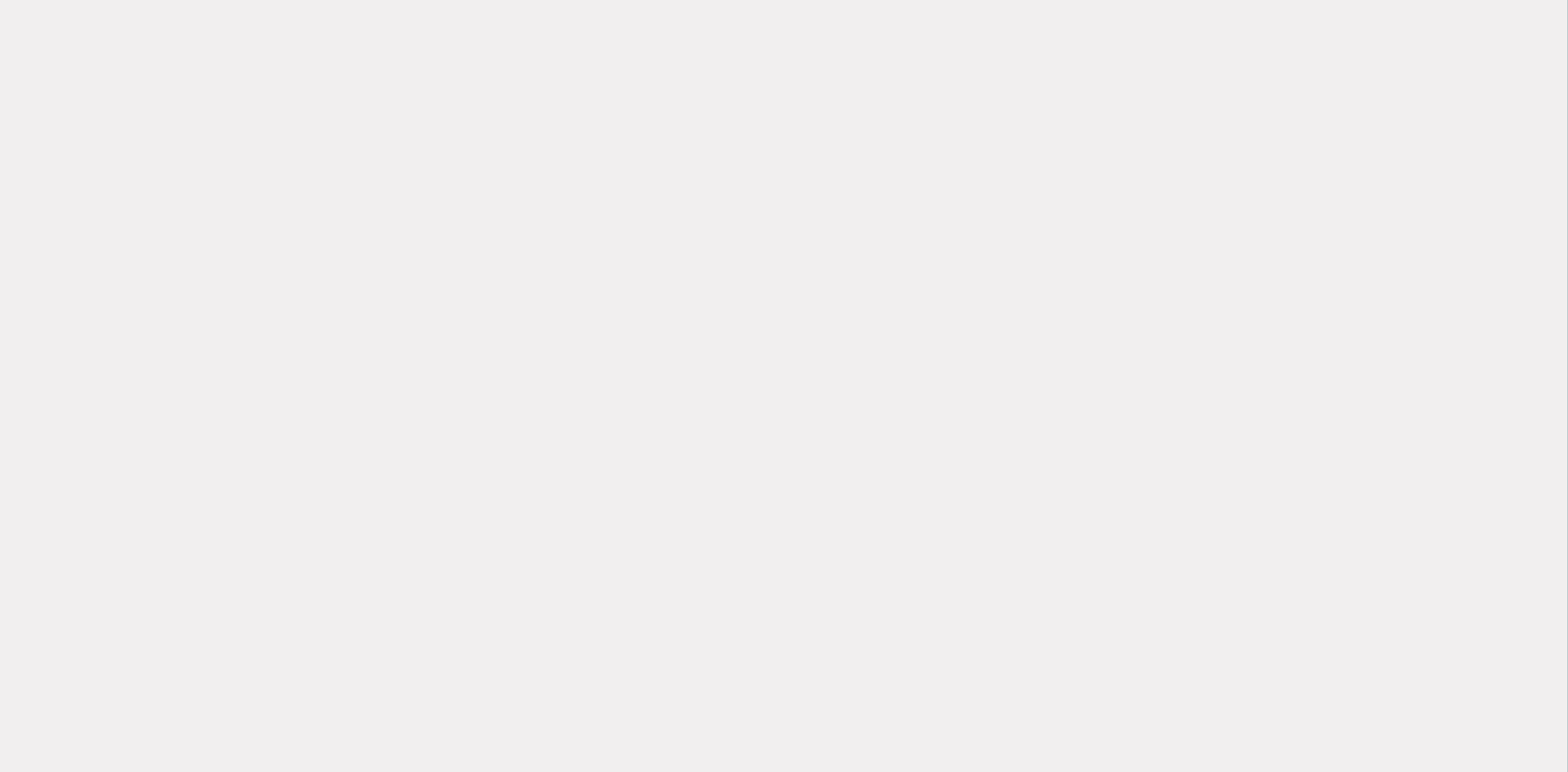
scroll to position [658, 0]
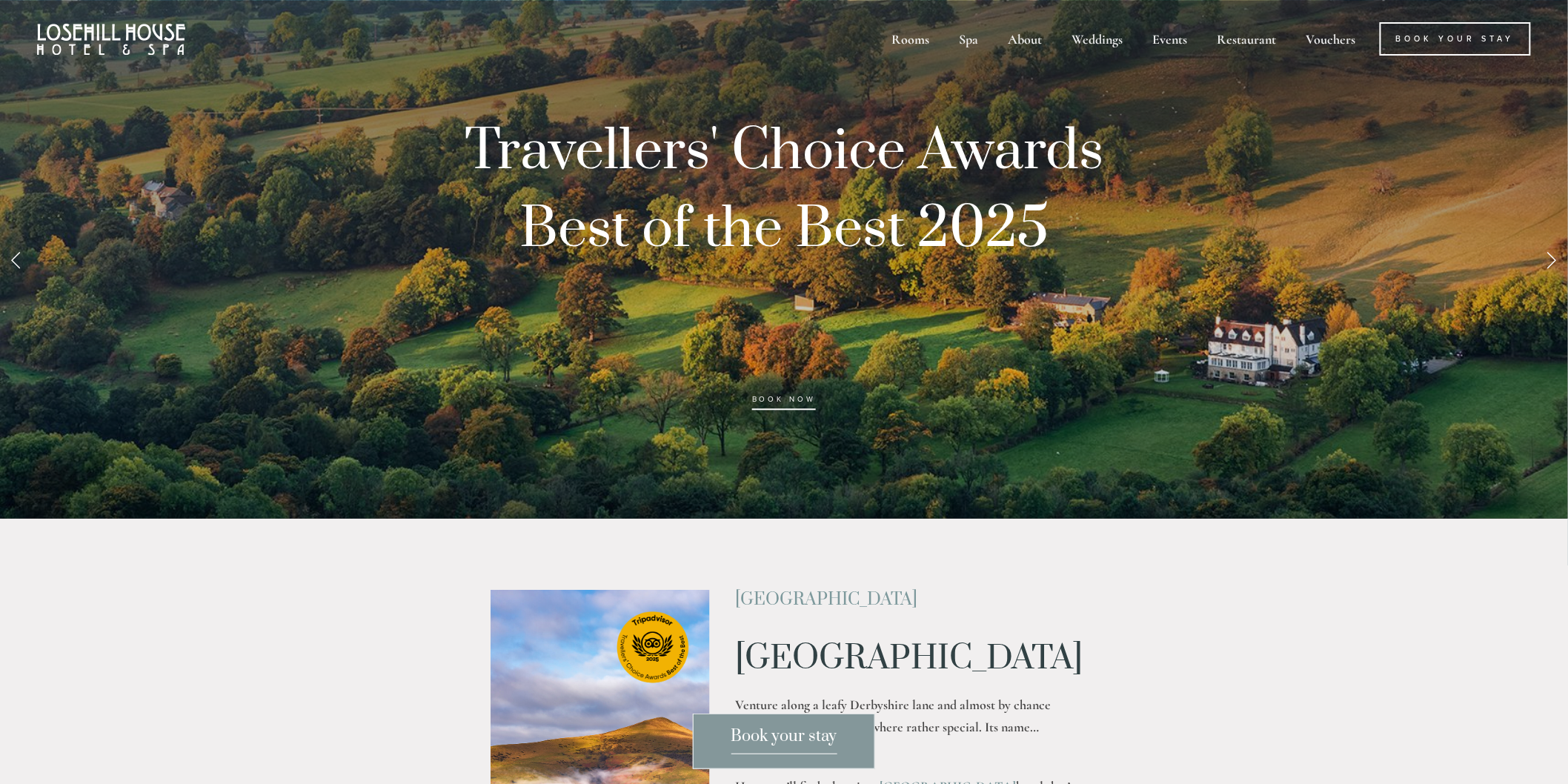
click at [775, 738] on span "Book your stay" at bounding box center [784, 740] width 106 height 28
